Goal: Task Accomplishment & Management: Use online tool/utility

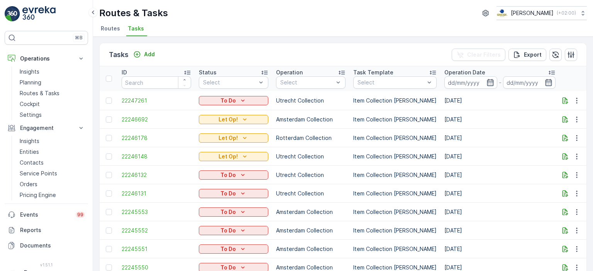
click at [413, 21] on div "Routes & Tasks Oscar Circulair ( +02:00 ) Routes Tasks" at bounding box center [343, 18] width 500 height 37
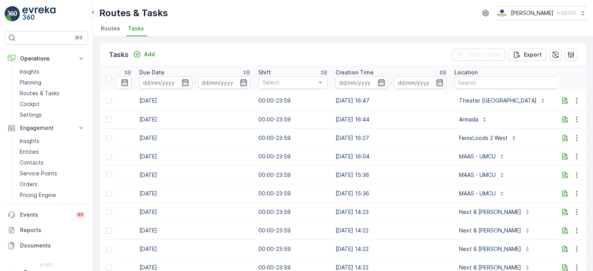
scroll to position [0, 589]
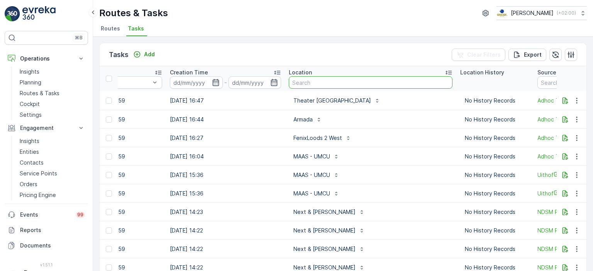
click at [343, 85] on input "text" at bounding box center [371, 82] width 164 height 12
type input "schinkel"
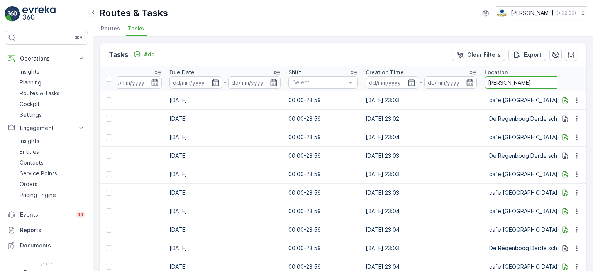
click at [523, 77] on input "schinkel" at bounding box center [540, 82] width 113 height 12
type input "schinkelha"
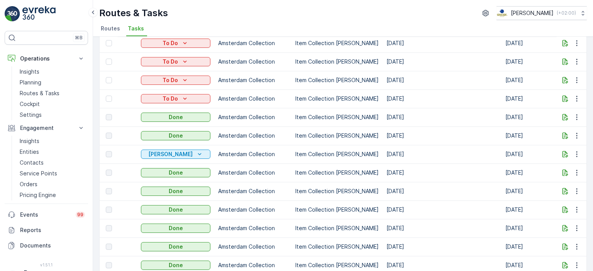
scroll to position [0, 58]
click at [34, 91] on p "Routes & Tasks" at bounding box center [40, 94] width 40 height 8
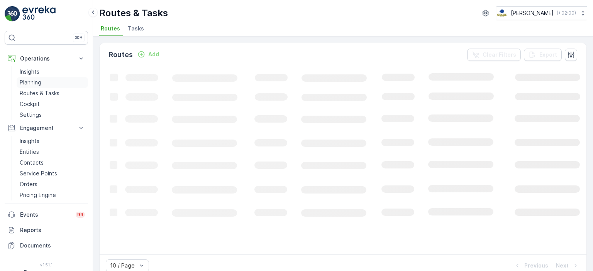
click at [37, 83] on p "Planning" at bounding box center [31, 83] width 22 height 8
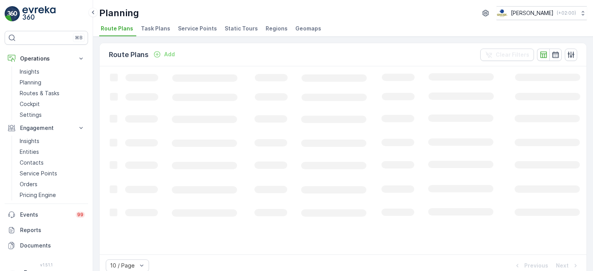
click at [151, 29] on span "Task Plans" at bounding box center [155, 29] width 29 height 8
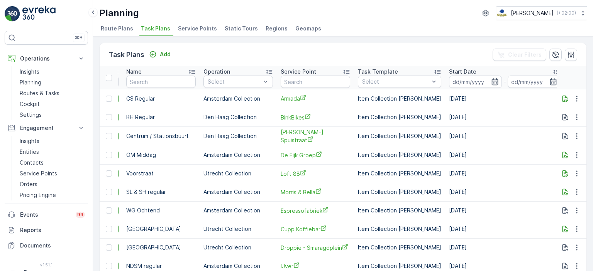
scroll to position [0, 150]
click at [328, 81] on input "text" at bounding box center [315, 82] width 69 height 12
type input "schinkel"
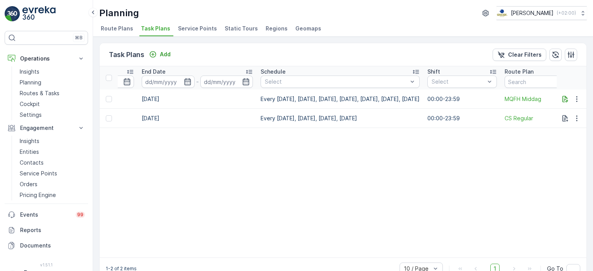
scroll to position [0, 620]
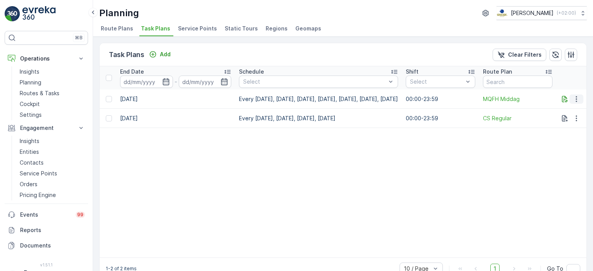
click at [578, 100] on icon "button" at bounding box center [576, 99] width 8 height 8
click at [564, 120] on span "Edit Task Plan" at bounding box center [563, 121] width 36 height 8
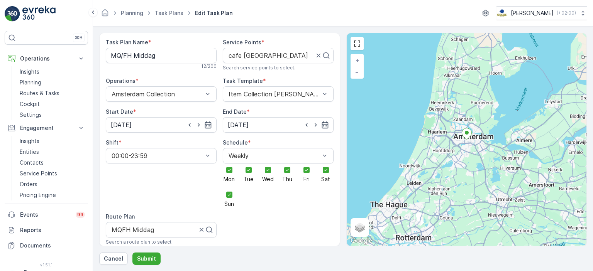
scroll to position [30, 0]
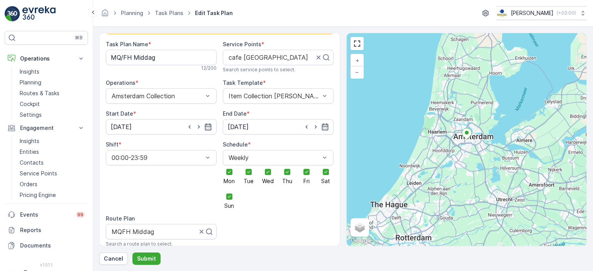
click at [131, 17] on ul "Planning" at bounding box center [136, 13] width 34 height 11
click at [135, 14] on link "Planning" at bounding box center [132, 13] width 22 height 7
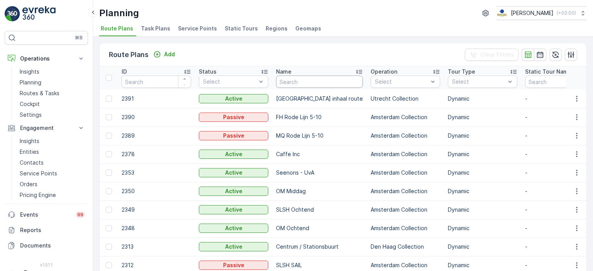
click at [324, 86] on input "text" at bounding box center [319, 82] width 87 height 12
type input "MQ"
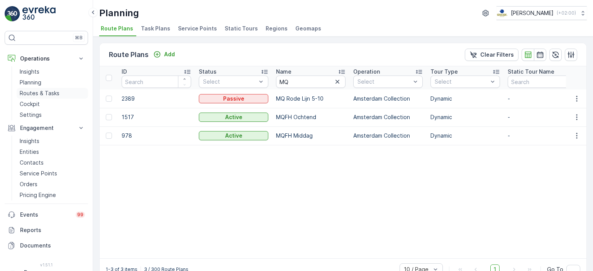
click at [45, 93] on p "Routes & Tasks" at bounding box center [40, 94] width 40 height 8
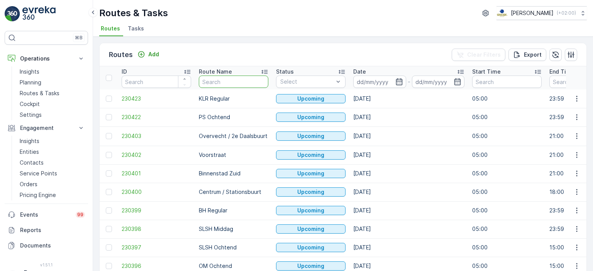
click at [241, 82] on input "text" at bounding box center [233, 82] width 69 height 12
type input "MQ"
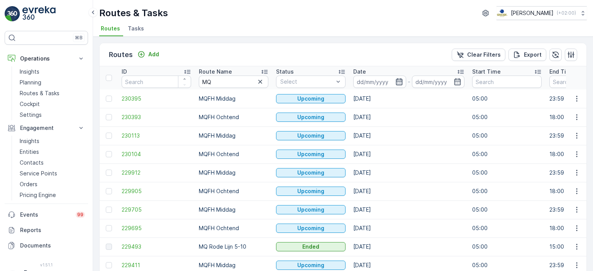
click at [400, 78] on icon "button" at bounding box center [399, 81] width 7 height 7
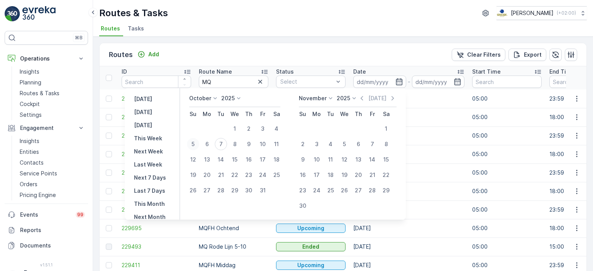
click at [196, 143] on div "5" at bounding box center [193, 144] width 12 height 12
type input "[DATE]"
click at [196, 143] on div "5" at bounding box center [193, 144] width 12 height 12
type input "[DATE]"
click at [258, 24] on ul "Routes Tasks" at bounding box center [339, 29] width 481 height 13
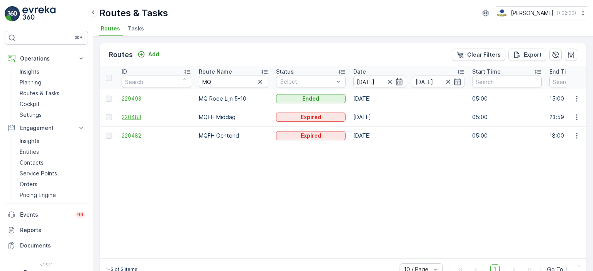
click at [130, 116] on span "220483" at bounding box center [156, 117] width 69 height 8
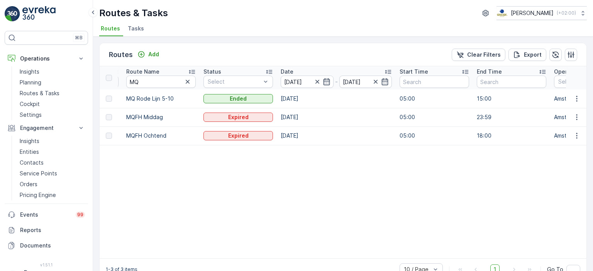
scroll to position [0, 49]
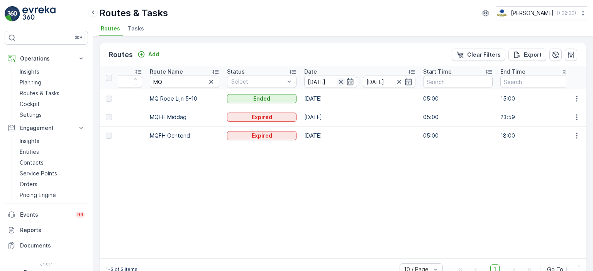
click at [338, 78] on icon "button" at bounding box center [341, 82] width 8 height 8
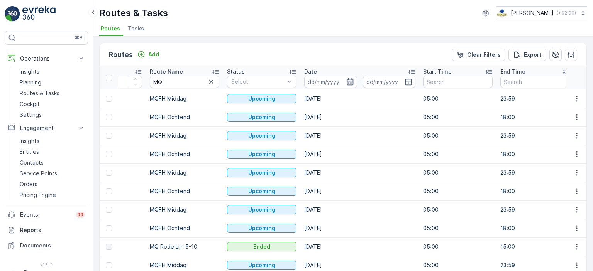
click at [349, 82] on icon "button" at bounding box center [350, 81] width 7 height 7
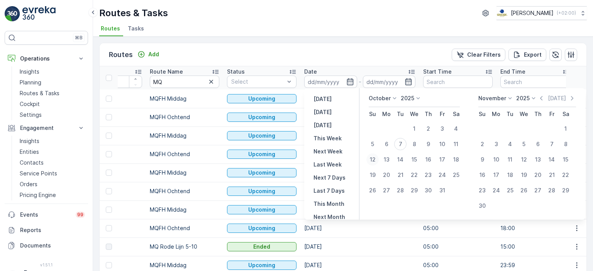
click at [372, 159] on div "12" at bounding box center [372, 160] width 12 height 12
type input "[DATE]"
click at [372, 159] on div "12" at bounding box center [372, 160] width 12 height 12
type input "[DATE]"
click at [355, 59] on div "Routes Add Clear Filters Export" at bounding box center [343, 54] width 487 height 23
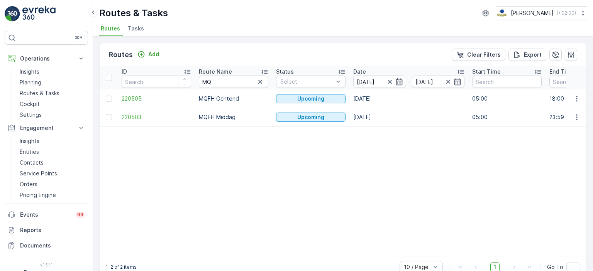
click at [23, 13] on img at bounding box center [38, 13] width 33 height 15
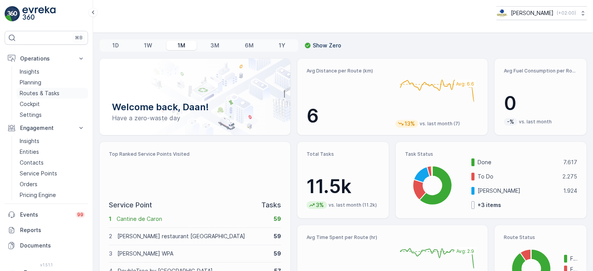
click at [46, 91] on p "Routes & Tasks" at bounding box center [40, 94] width 40 height 8
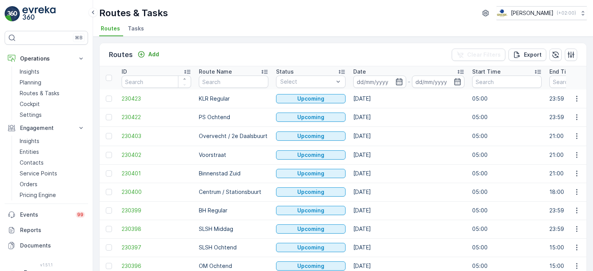
click at [136, 33] on li "Tasks" at bounding box center [136, 29] width 21 height 13
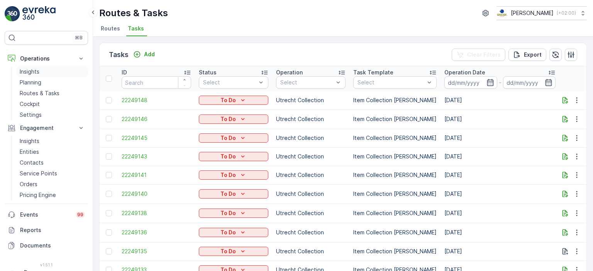
click at [34, 73] on p "Insights" at bounding box center [30, 72] width 20 height 8
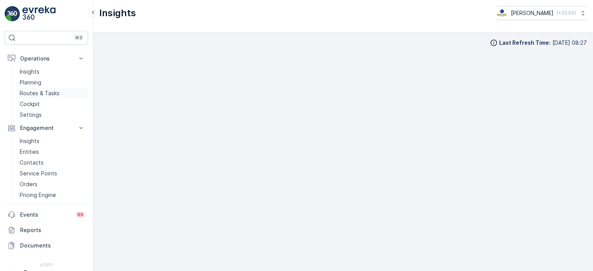
click at [36, 91] on p "Routes & Tasks" at bounding box center [40, 94] width 40 height 8
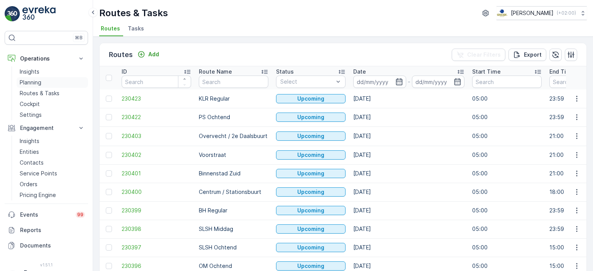
click at [39, 80] on p "Planning" at bounding box center [31, 83] width 22 height 8
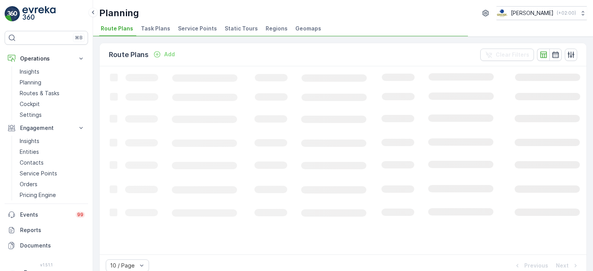
click at [152, 27] on span "Task Plans" at bounding box center [155, 29] width 29 height 8
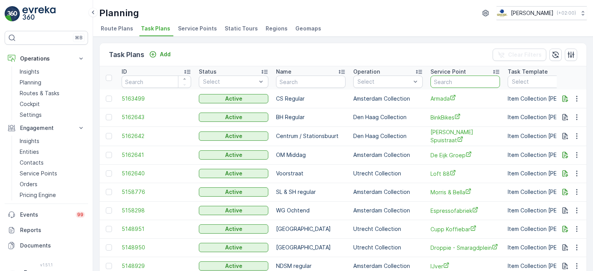
click at [462, 81] on input "text" at bounding box center [464, 82] width 69 height 12
type input "schinkel"
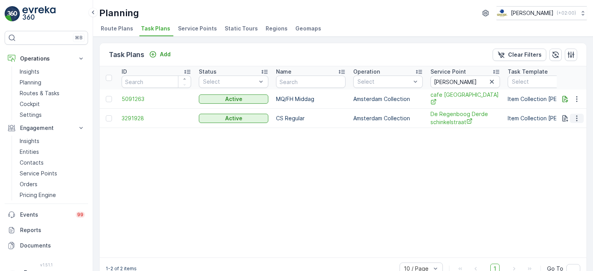
click at [580, 118] on button "button" at bounding box center [577, 118] width 14 height 9
click at [558, 141] on span "Edit Task Plan" at bounding box center [563, 139] width 36 height 8
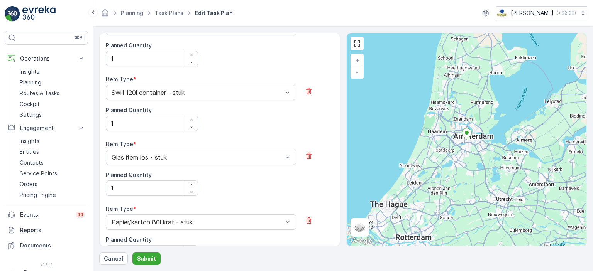
scroll to position [361, 0]
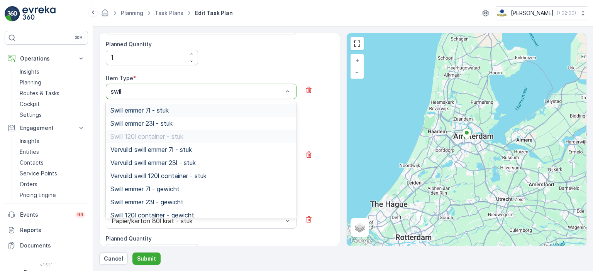
type input "swill"
click at [185, 120] on div "Swill emmer 23l - stuk" at bounding box center [200, 123] width 181 height 7
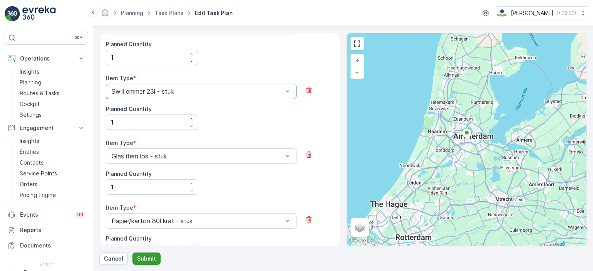
click at [145, 264] on button "Submit" at bounding box center [146, 259] width 28 height 12
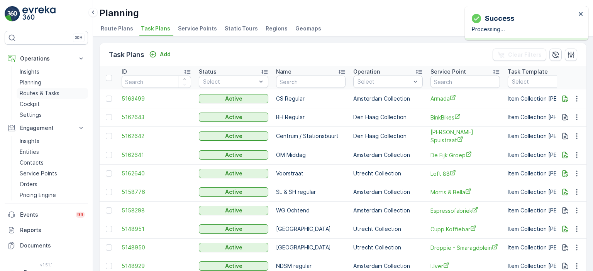
click at [57, 95] on p "Routes & Tasks" at bounding box center [40, 94] width 40 height 8
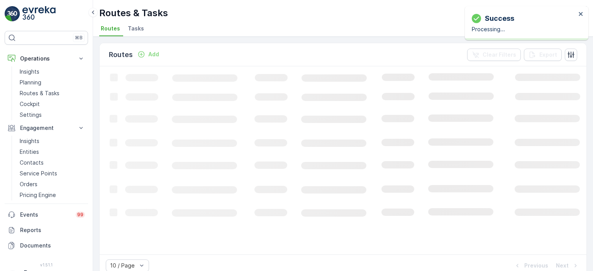
click at [139, 27] on span "Tasks" at bounding box center [136, 29] width 16 height 8
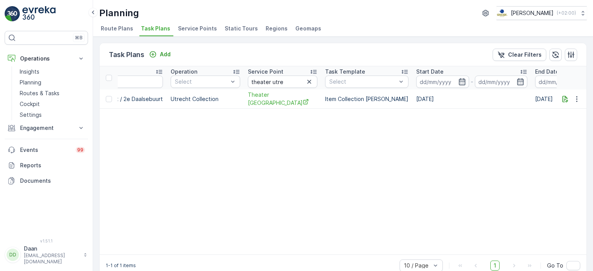
scroll to position [0, 185]
click at [308, 85] on icon "button" at bounding box center [310, 82] width 8 height 8
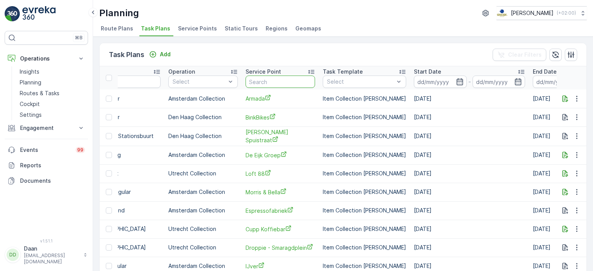
click at [280, 78] on input "text" at bounding box center [279, 82] width 69 height 12
type input "cafe joost"
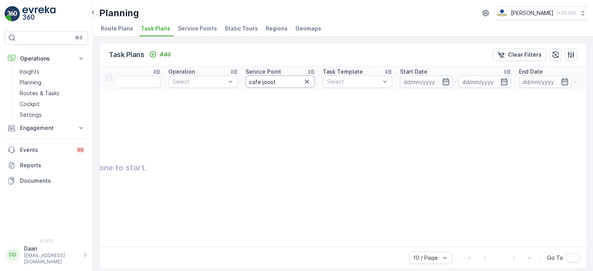
click at [259, 82] on input "cafe joost" at bounding box center [279, 82] width 69 height 12
type input "joost"
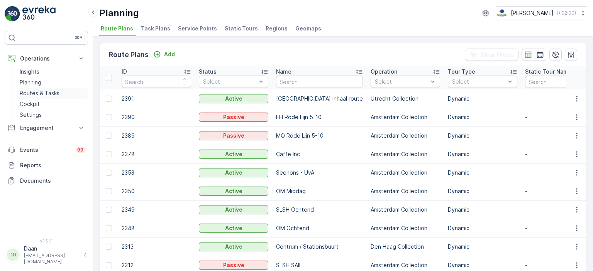
click at [47, 95] on p "Routes & Tasks" at bounding box center [40, 94] width 40 height 8
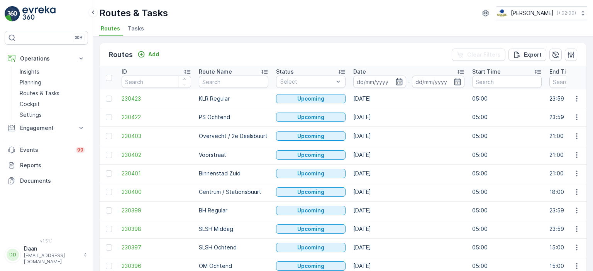
click at [140, 31] on span "Tasks" at bounding box center [136, 29] width 16 height 8
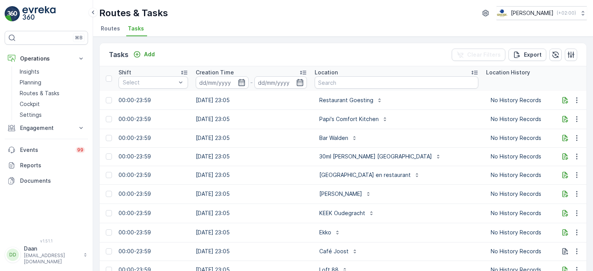
scroll to position [0, 563]
click at [369, 85] on input "text" at bounding box center [397, 82] width 164 height 12
type input "Joost"
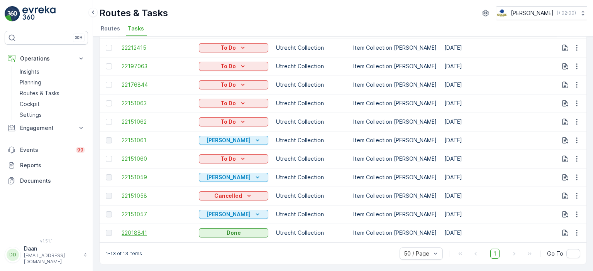
click at [130, 230] on span "22018841" at bounding box center [156, 233] width 69 height 8
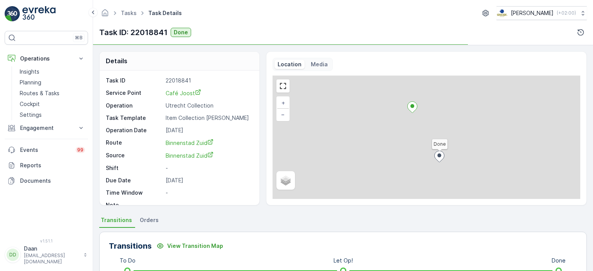
scroll to position [135, 0]
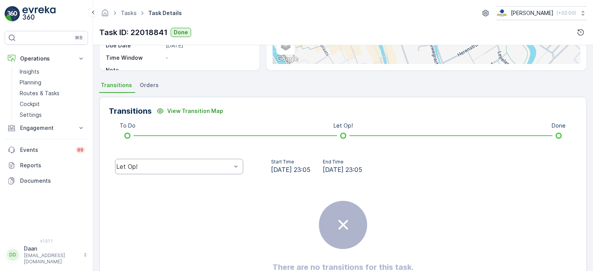
click at [238, 172] on div at bounding box center [236, 166] width 8 height 15
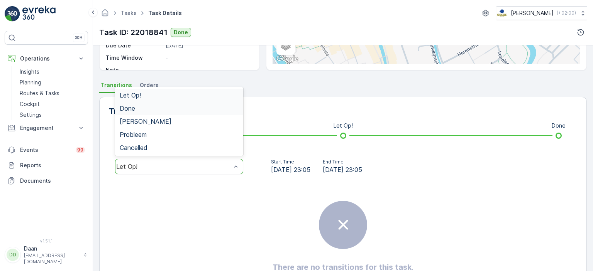
click at [188, 103] on div "Done" at bounding box center [179, 108] width 128 height 13
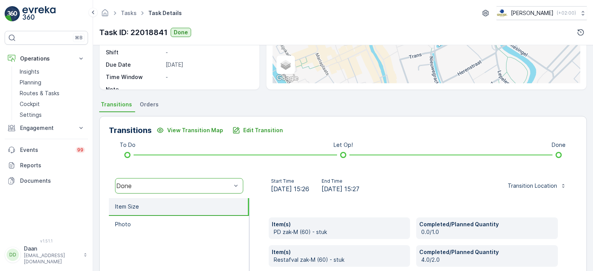
scroll to position [114, 0]
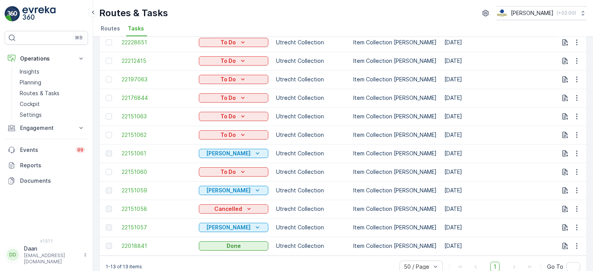
scroll to position [92, 0]
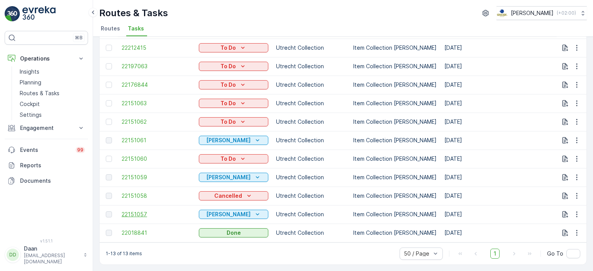
click at [136, 211] on span "22151057" at bounding box center [156, 215] width 69 height 8
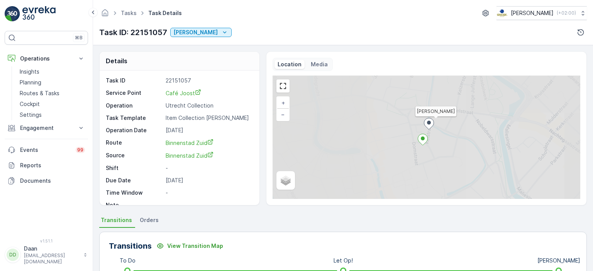
scroll to position [96, 0]
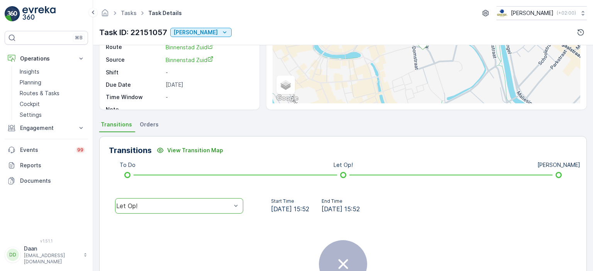
click at [225, 208] on div "Let Op!" at bounding box center [173, 206] width 115 height 7
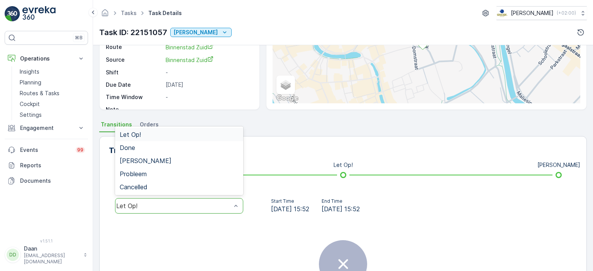
click at [225, 208] on div "Let Op!" at bounding box center [173, 206] width 115 height 7
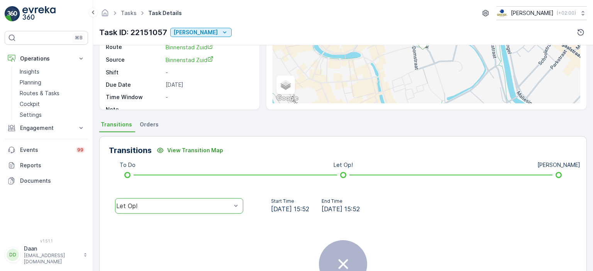
click at [225, 208] on div "Let Op!" at bounding box center [173, 206] width 115 height 7
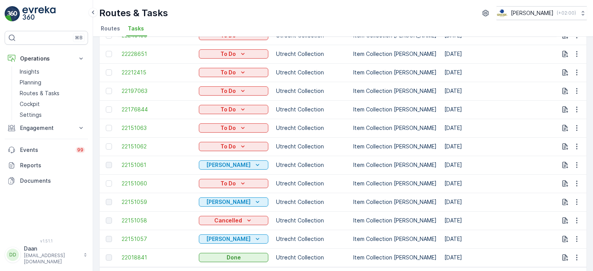
scroll to position [68, 0]
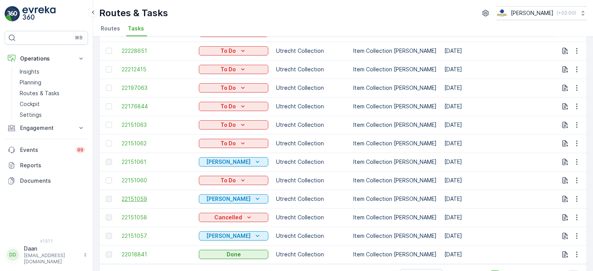
click at [136, 199] on span "22151059" at bounding box center [156, 199] width 69 height 8
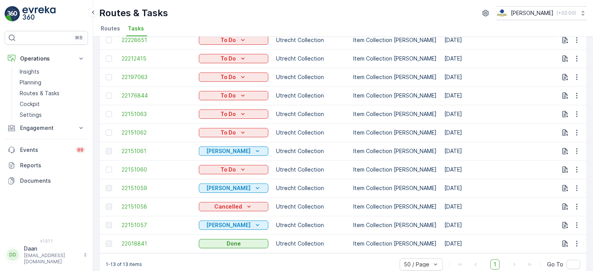
scroll to position [80, 0]
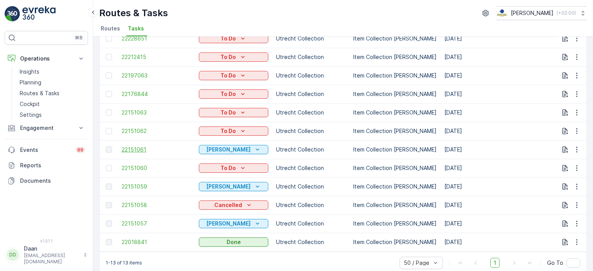
click at [137, 147] on span "22151061" at bounding box center [156, 150] width 69 height 8
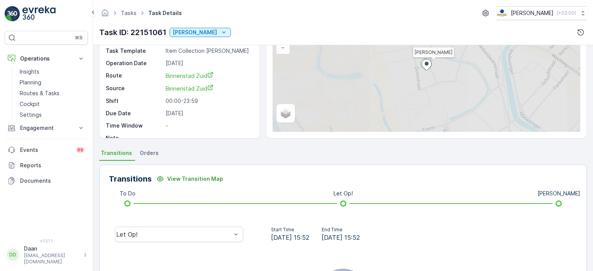
scroll to position [69, 0]
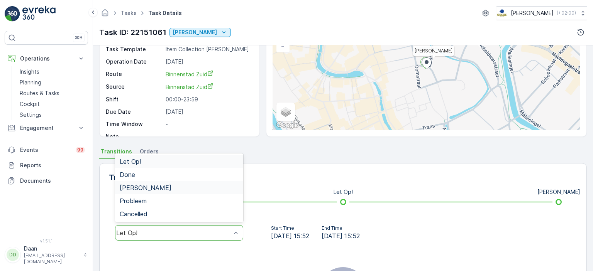
click at [203, 186] on div "[PERSON_NAME]" at bounding box center [179, 187] width 119 height 7
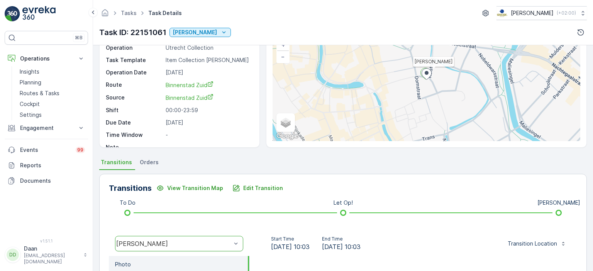
scroll to position [55, 0]
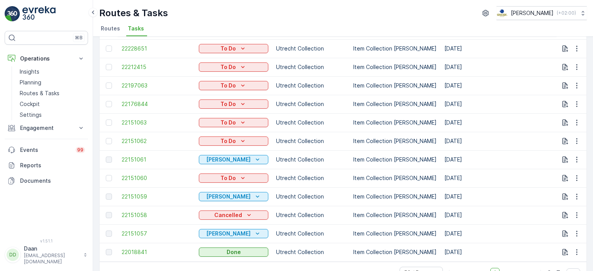
scroll to position [71, 0]
click at [133, 197] on span "22151059" at bounding box center [156, 196] width 69 height 8
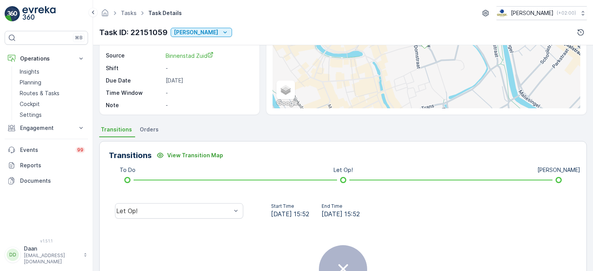
scroll to position [91, 0]
click at [213, 219] on div "Let Op!" at bounding box center [179, 210] width 140 height 25
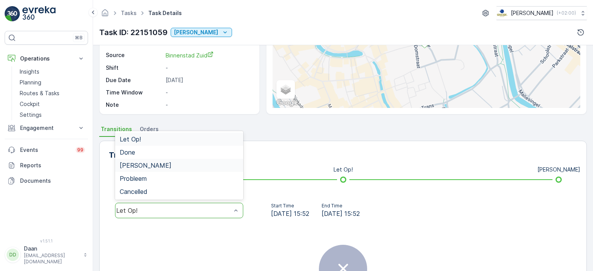
click at [227, 160] on div "[PERSON_NAME]" at bounding box center [179, 165] width 128 height 13
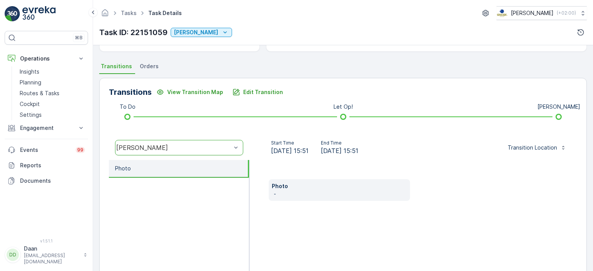
scroll to position [164, 0]
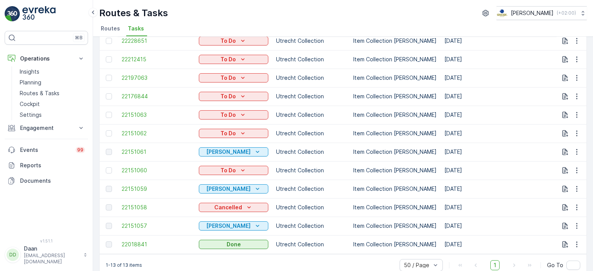
scroll to position [90, 0]
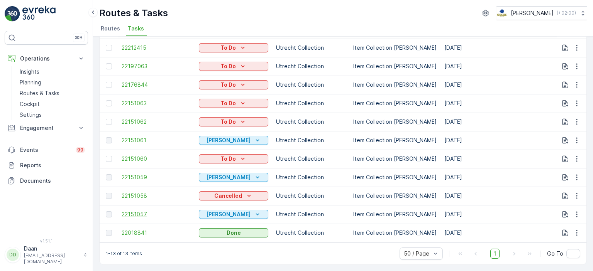
click at [144, 211] on span "22151057" at bounding box center [156, 215] width 69 height 8
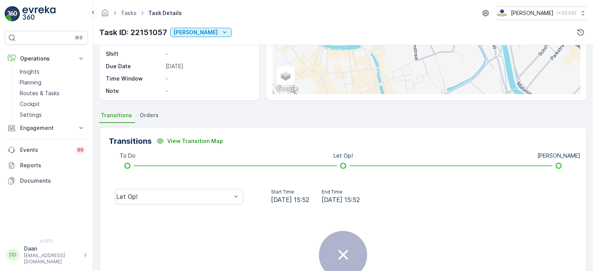
scroll to position [124, 0]
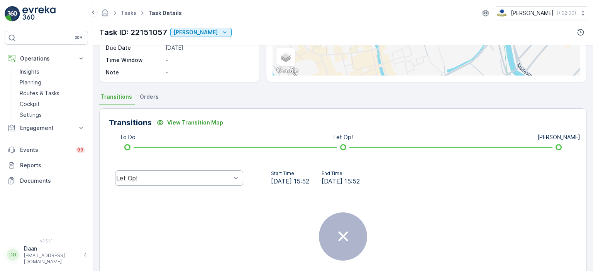
click at [211, 184] on div "Let Op!" at bounding box center [179, 178] width 128 height 15
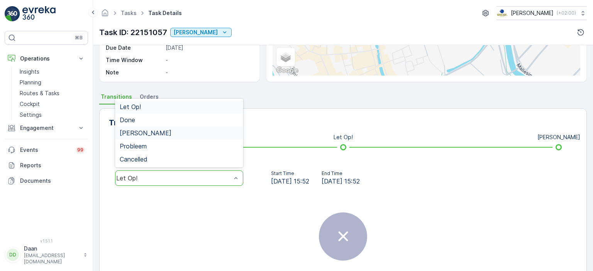
click at [186, 132] on div "[PERSON_NAME]" at bounding box center [179, 133] width 119 height 7
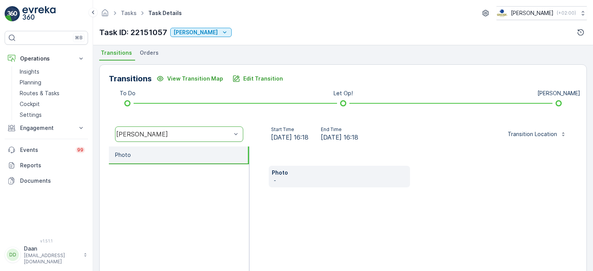
scroll to position [215, 0]
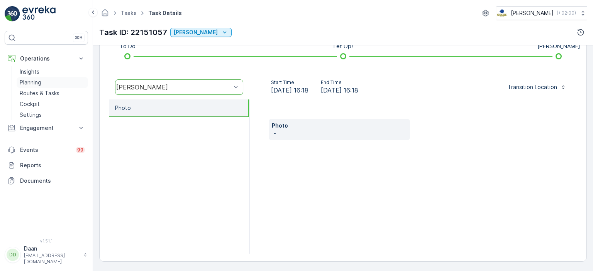
click at [30, 83] on p "Planning" at bounding box center [31, 83] width 22 height 8
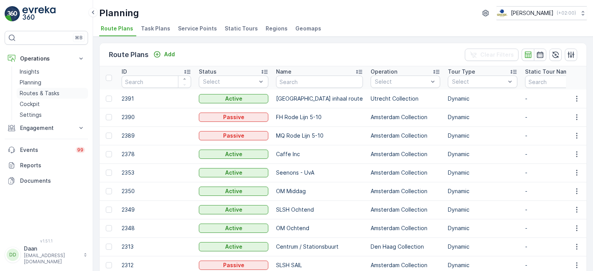
click at [51, 92] on p "Routes & Tasks" at bounding box center [40, 94] width 40 height 8
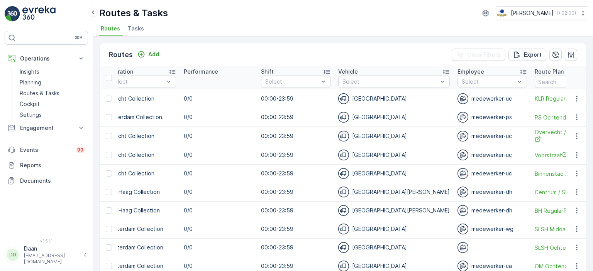
scroll to position [0, 483]
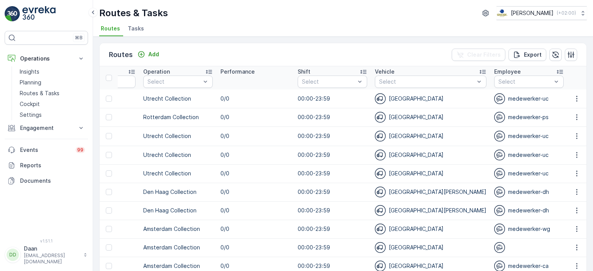
click at [134, 32] on span "Tasks" at bounding box center [136, 29] width 16 height 8
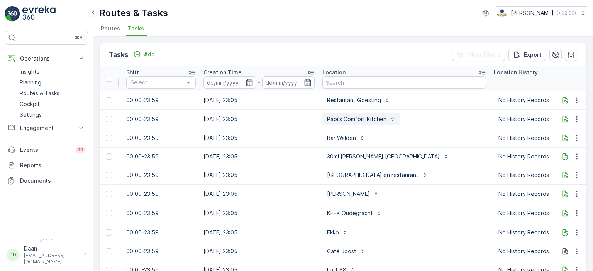
scroll to position [0, 560]
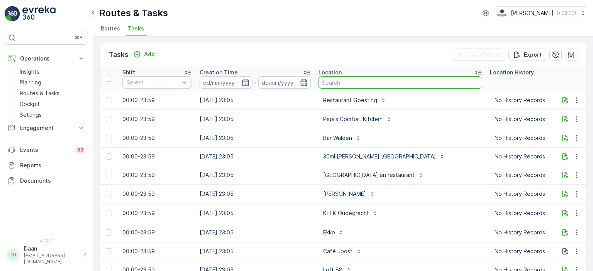
click at [342, 77] on input "text" at bounding box center [400, 82] width 164 height 12
type input "schinkel"
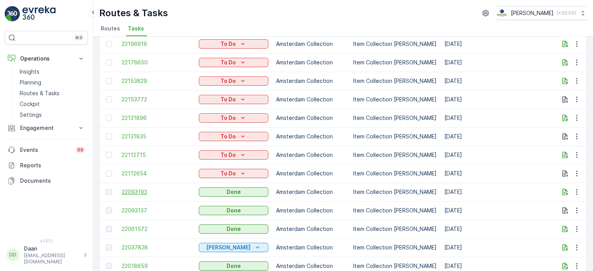
click at [132, 192] on span "22093193" at bounding box center [156, 192] width 69 height 8
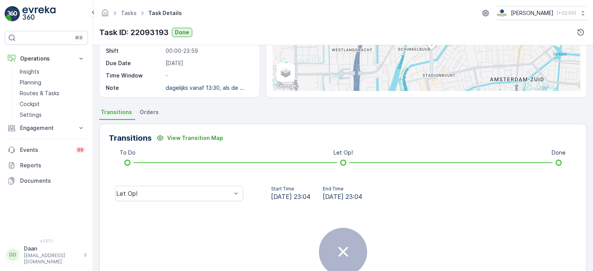
scroll to position [111, 0]
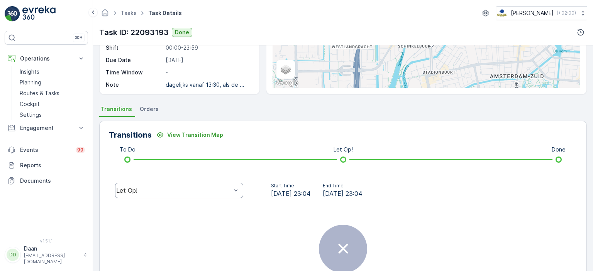
click at [189, 195] on div "Let Op!" at bounding box center [179, 190] width 128 height 15
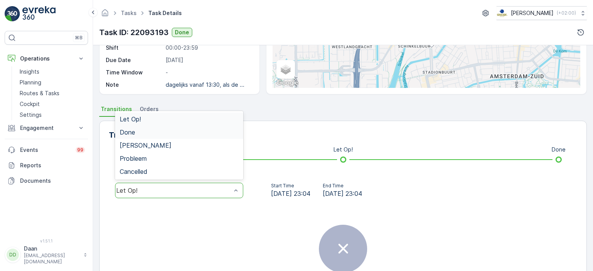
click at [186, 129] on div "Done" at bounding box center [179, 132] width 119 height 7
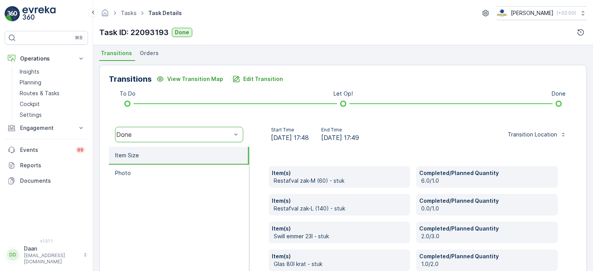
scroll to position [0, 0]
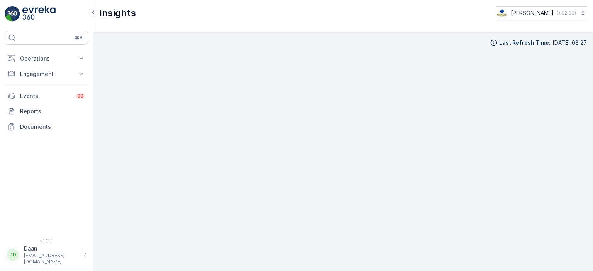
scroll to position [6, 0]
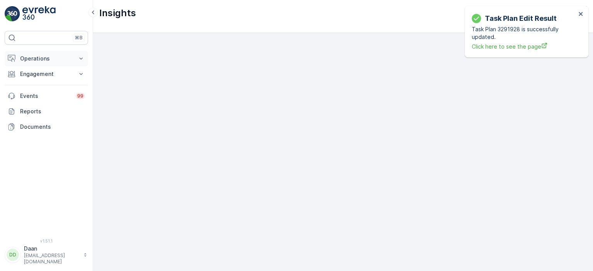
click at [55, 63] on button "Operations" at bounding box center [46, 58] width 83 height 15
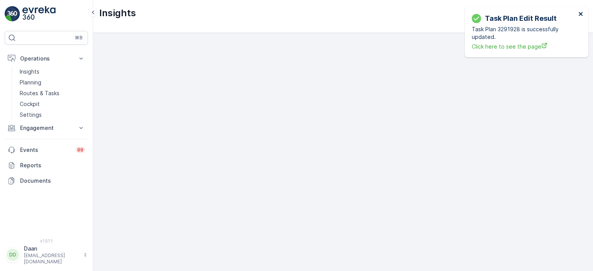
click at [582, 15] on icon "close" at bounding box center [580, 14] width 5 height 6
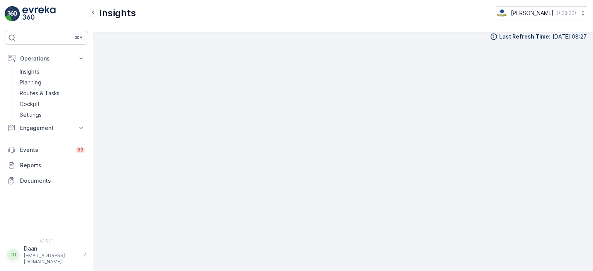
click at [39, 18] on img at bounding box center [38, 13] width 33 height 15
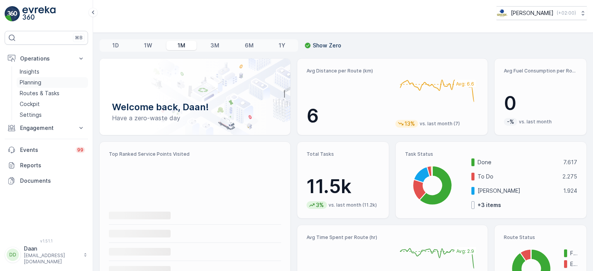
click at [30, 81] on p "Planning" at bounding box center [31, 83] width 22 height 8
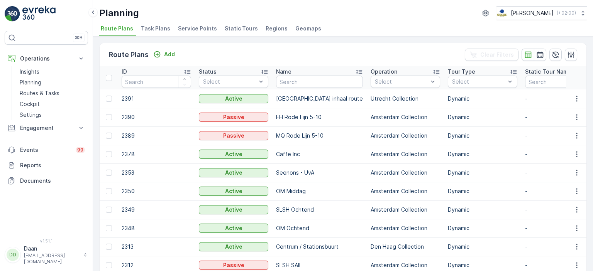
click at [154, 27] on span "Task Plans" at bounding box center [155, 29] width 29 height 8
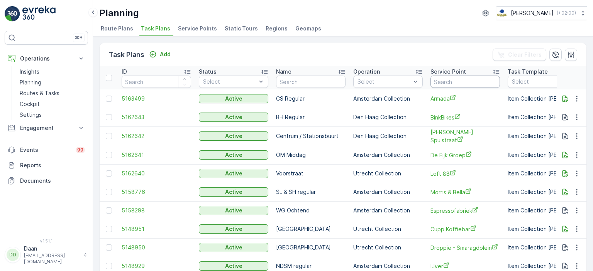
click at [450, 77] on input "text" at bounding box center [464, 82] width 69 height 12
type input "berenkuil"
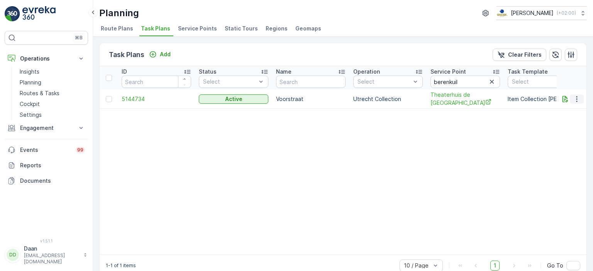
click at [578, 101] on icon "button" at bounding box center [577, 99] width 8 height 8
click at [568, 122] on span "Edit Task Plan" at bounding box center [563, 121] width 36 height 8
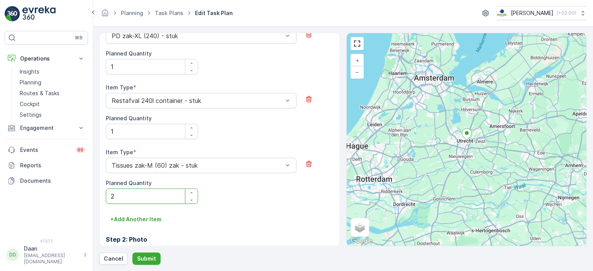
scroll to position [547, 0]
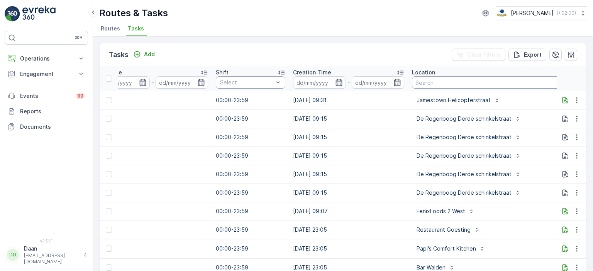
scroll to position [0, 502]
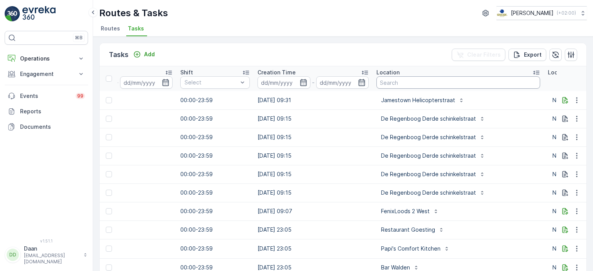
click at [480, 80] on input "text" at bounding box center [458, 82] width 164 height 12
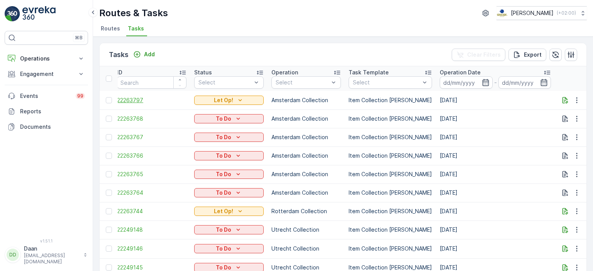
scroll to position [0, 0]
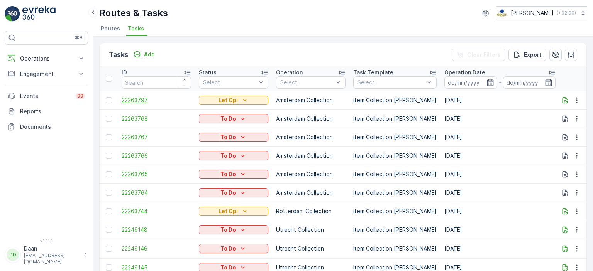
click at [143, 102] on span "22263797" at bounding box center [156, 100] width 69 height 8
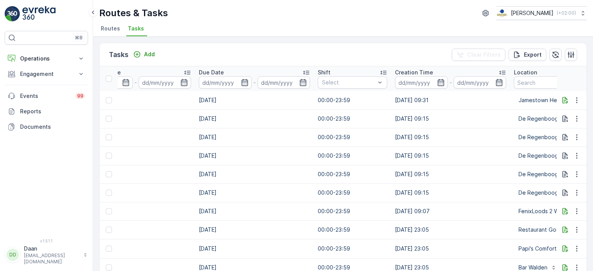
scroll to position [0, 582]
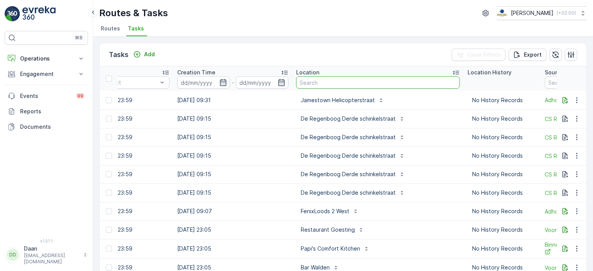
click at [359, 78] on input "text" at bounding box center [378, 82] width 164 height 12
type input "[GEOGRAPHIC_DATA]"
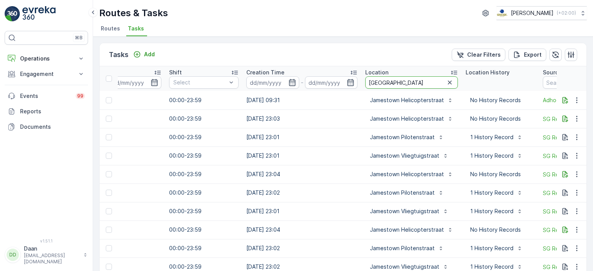
click at [395, 77] on input "[GEOGRAPHIC_DATA]" at bounding box center [411, 82] width 93 height 12
type input "jamestown he"
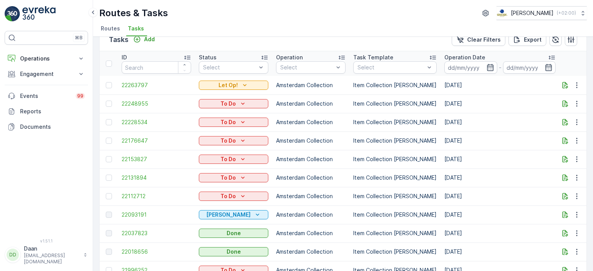
click at [36, 21] on img at bounding box center [38, 13] width 33 height 15
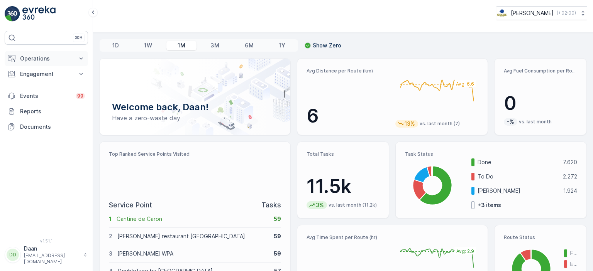
click at [29, 58] on p "Operations" at bounding box center [46, 59] width 52 height 8
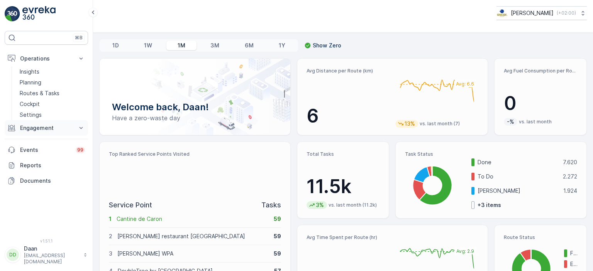
click at [45, 124] on p "Engagement" at bounding box center [46, 128] width 52 height 8
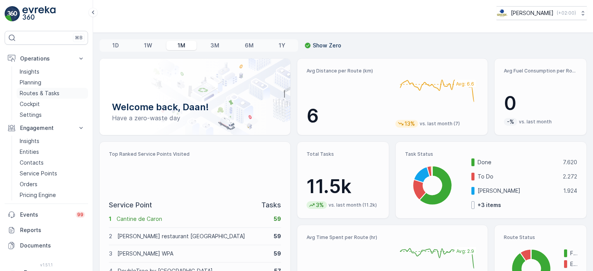
click at [39, 93] on p "Routes & Tasks" at bounding box center [40, 94] width 40 height 8
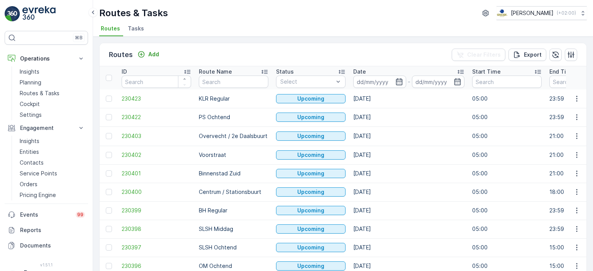
click at [139, 34] on li "Tasks" at bounding box center [136, 29] width 21 height 13
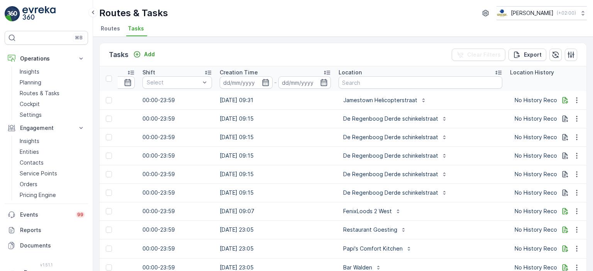
scroll to position [0, 540]
click at [401, 85] on input "text" at bounding box center [420, 82] width 164 height 12
type input "Lantarn"
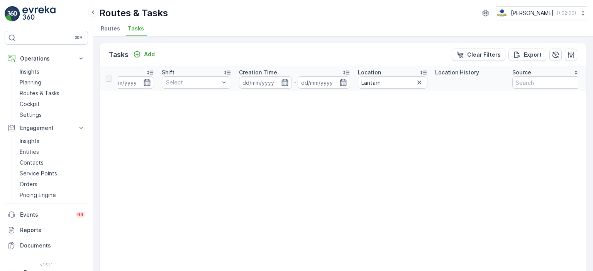
scroll to position [0, 507]
click at [377, 85] on input "Lantarn" at bounding box center [391, 82] width 69 height 12
type input "Lantaren"
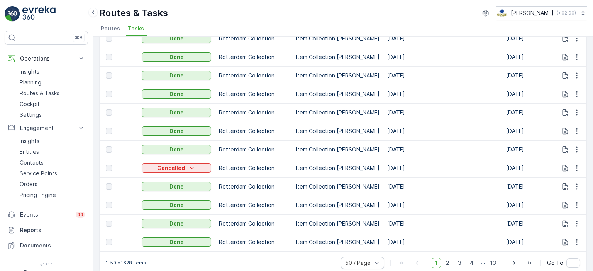
scroll to position [778, 0]
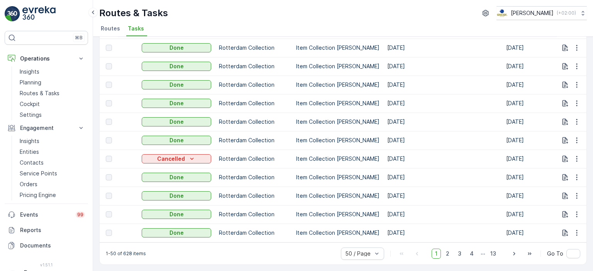
click at [307, 174] on p "Item Collection [PERSON_NAME]" at bounding box center [337, 178] width 83 height 8
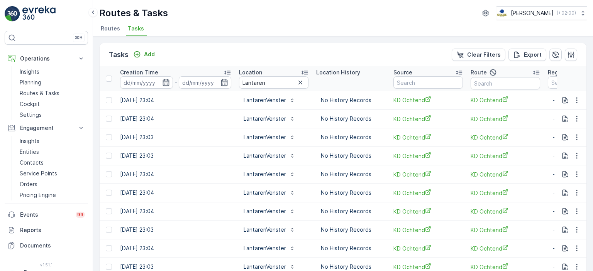
scroll to position [0, 639]
click at [296, 82] on icon "button" at bounding box center [300, 83] width 8 height 8
click at [272, 83] on input "text" at bounding box center [273, 82] width 69 height 12
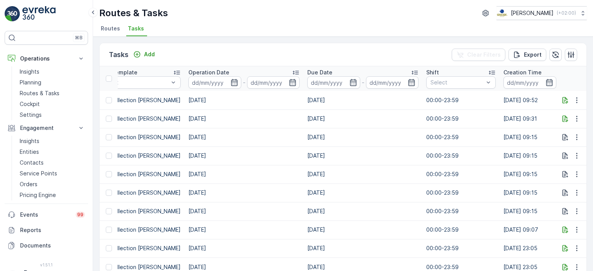
scroll to position [0, 532]
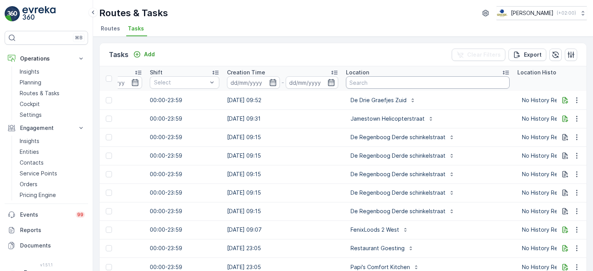
click at [377, 83] on input "text" at bounding box center [428, 82] width 164 height 12
type input "Qeet"
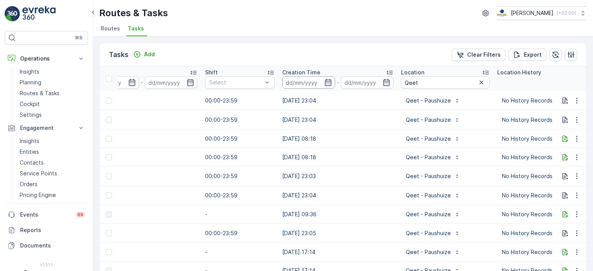
scroll to position [0, 477]
click at [435, 83] on input "Qeet" at bounding box center [445, 82] width 88 height 12
type input "Qeet - p"
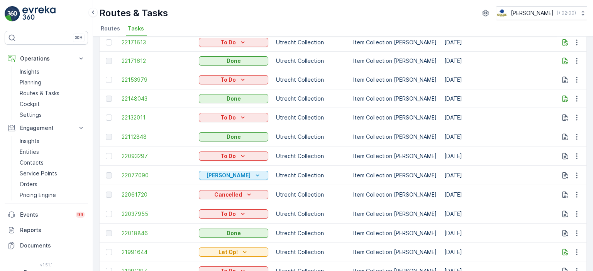
scroll to position [210, 0]
click at [372, 204] on td "Item Collection [PERSON_NAME]" at bounding box center [394, 213] width 91 height 19
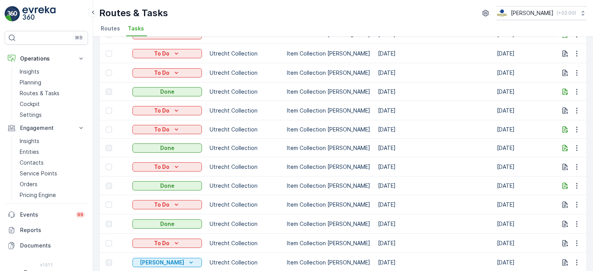
scroll to position [0, 0]
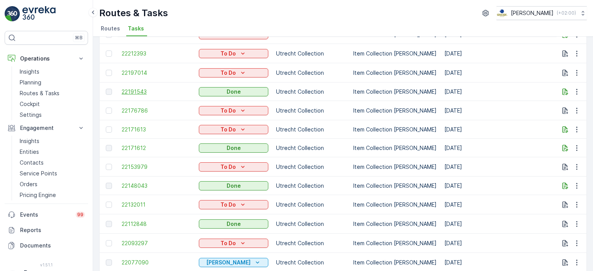
click at [139, 94] on span "22191543" at bounding box center [156, 92] width 69 height 8
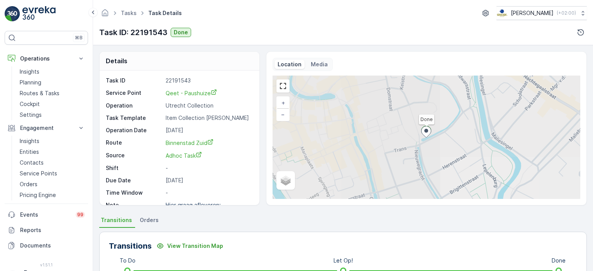
scroll to position [17, 0]
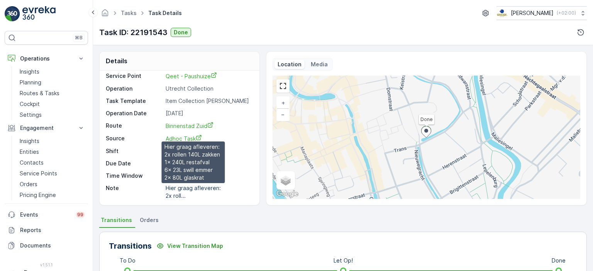
click at [210, 189] on p "Hier graag afleveren: 2x roll..." at bounding box center [194, 192] width 57 height 14
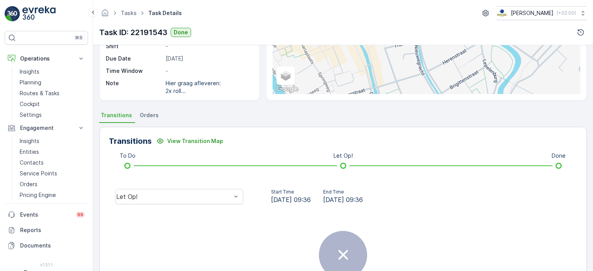
scroll to position [108, 0]
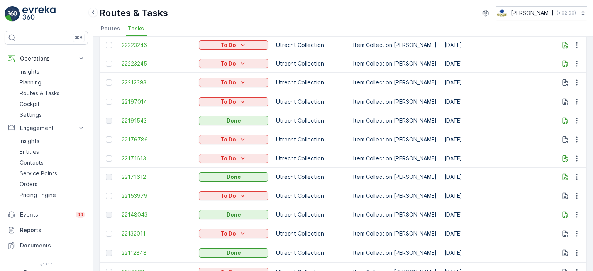
scroll to position [117, 0]
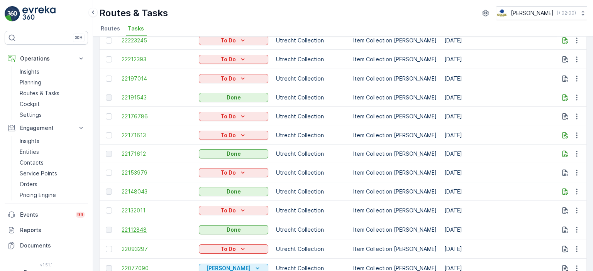
click at [133, 229] on span "22112848" at bounding box center [156, 230] width 69 height 8
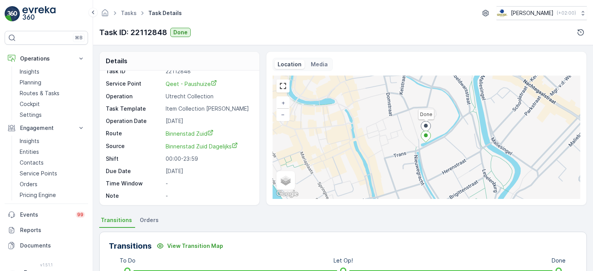
scroll to position [145, 0]
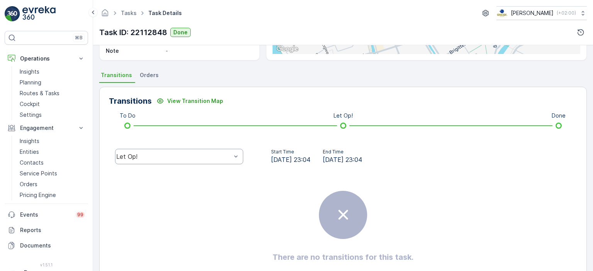
click at [222, 162] on div "Let Op!" at bounding box center [179, 156] width 128 height 15
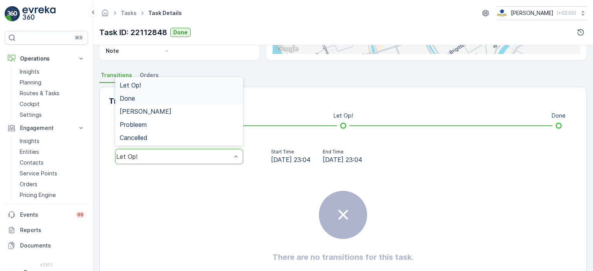
click at [183, 97] on div "Done" at bounding box center [179, 98] width 119 height 7
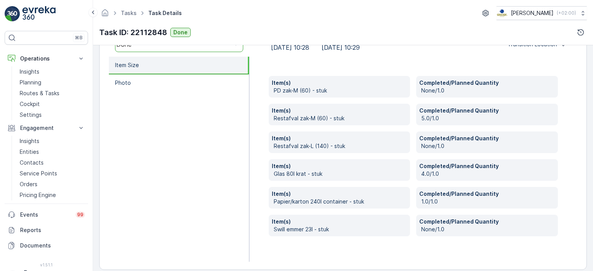
scroll to position [258, 0]
